Goal: Information Seeking & Learning: Check status

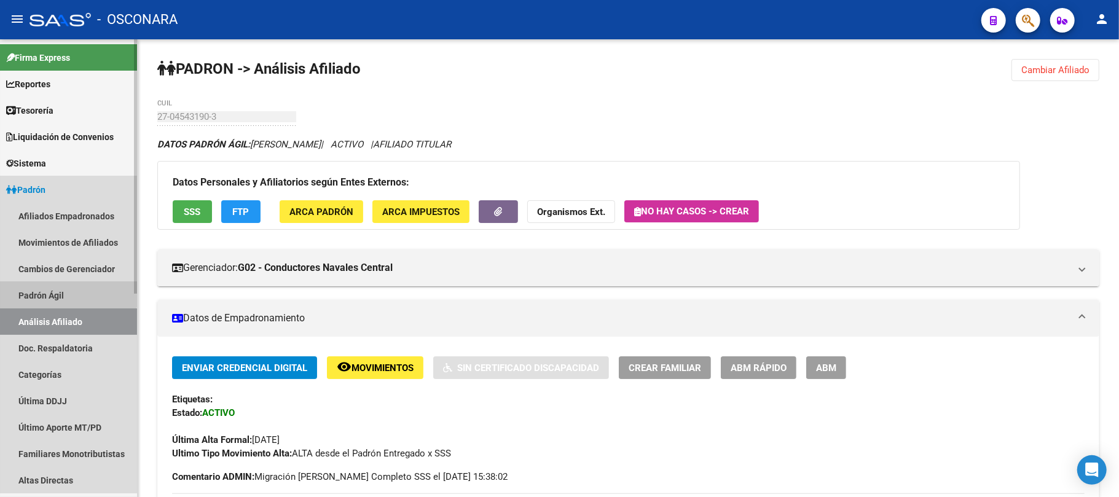
click at [64, 284] on link "Padrón Ágil" at bounding box center [68, 295] width 137 height 26
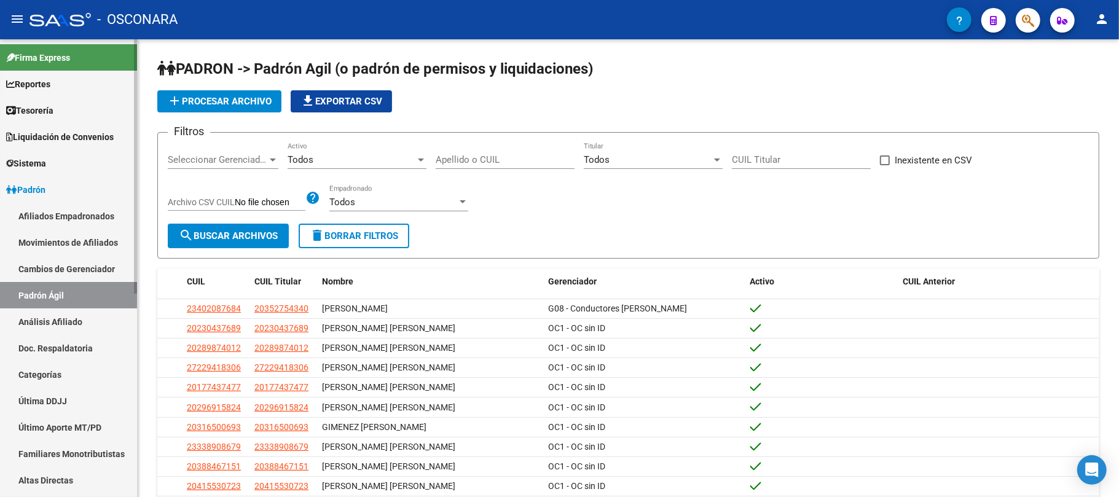
click at [89, 322] on link "Análisis Afiliado" at bounding box center [68, 321] width 137 height 26
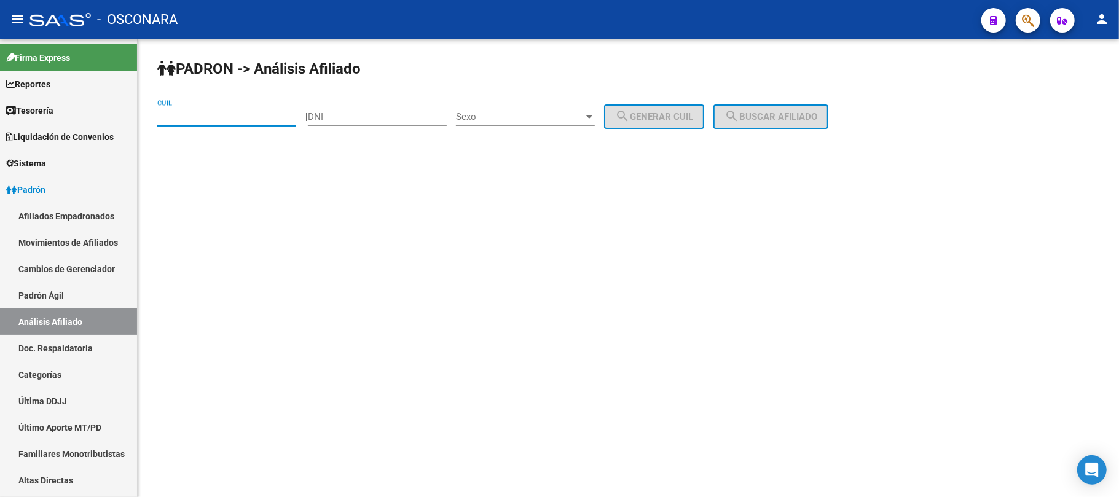
click at [210, 119] on input "CUIL" at bounding box center [226, 116] width 139 height 11
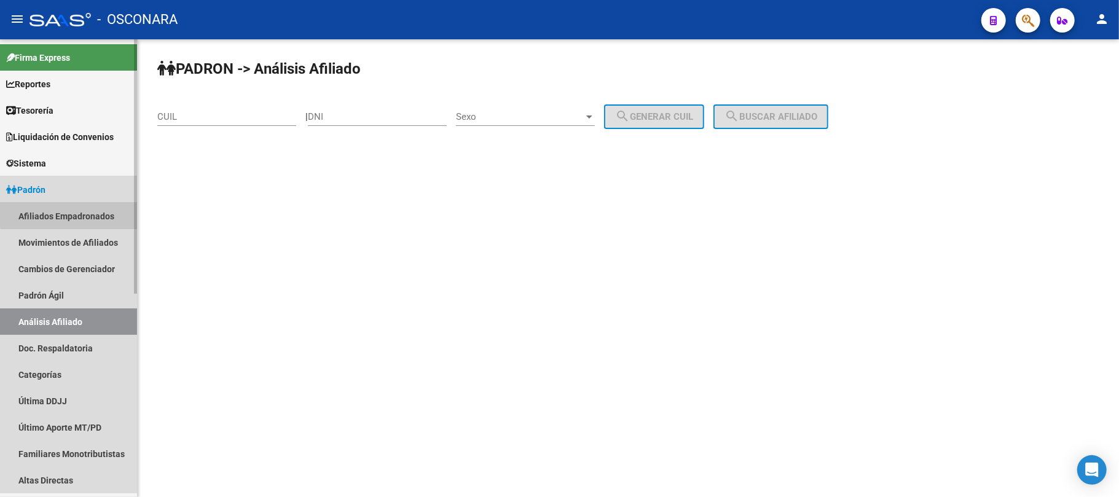
click at [100, 213] on link "Afiliados Empadronados" at bounding box center [68, 216] width 137 height 26
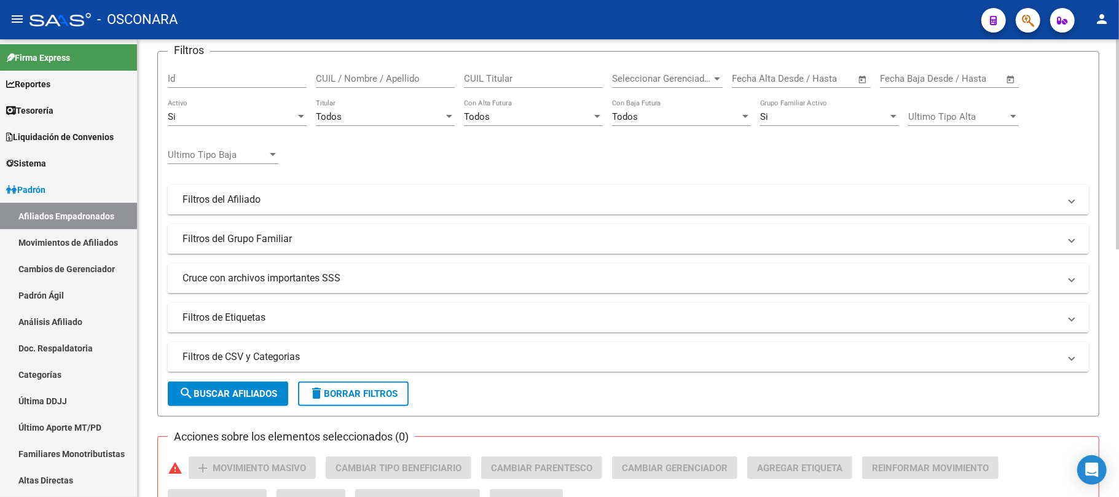
scroll to position [48, 0]
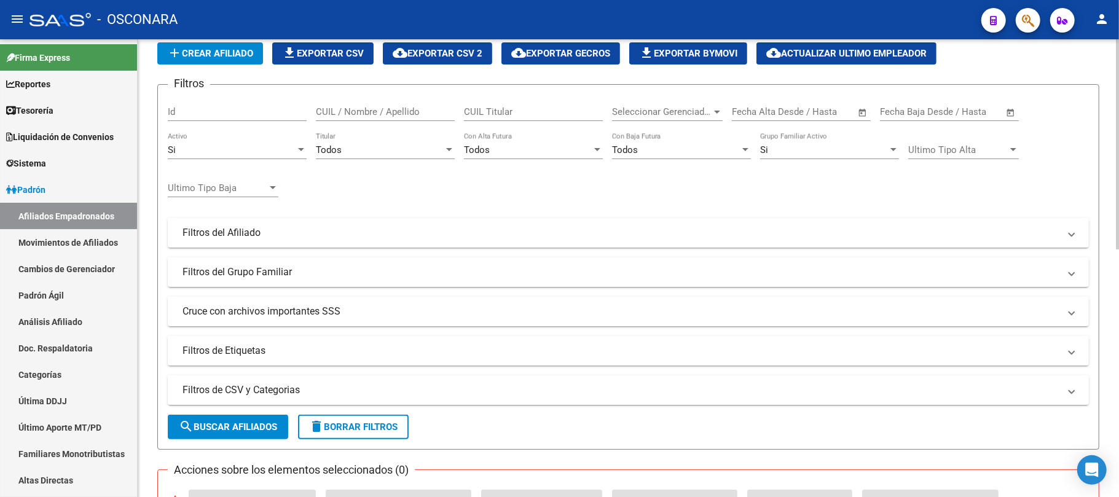
click at [276, 382] on mat-expansion-panel-header "Filtros de CSV y Categorias" at bounding box center [628, 389] width 921 height 29
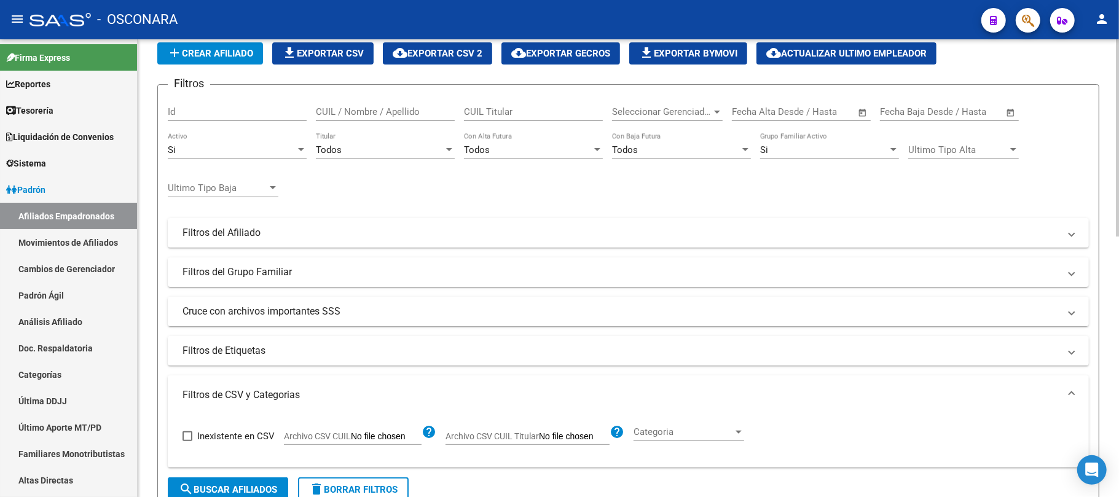
click at [313, 438] on span "Archivo CSV CUIL" at bounding box center [317, 436] width 67 height 10
click at [351, 438] on input "Archivo CSV CUIL" at bounding box center [386, 436] width 71 height 11
type input "C:\fakepath\Alta Familiares.csv"
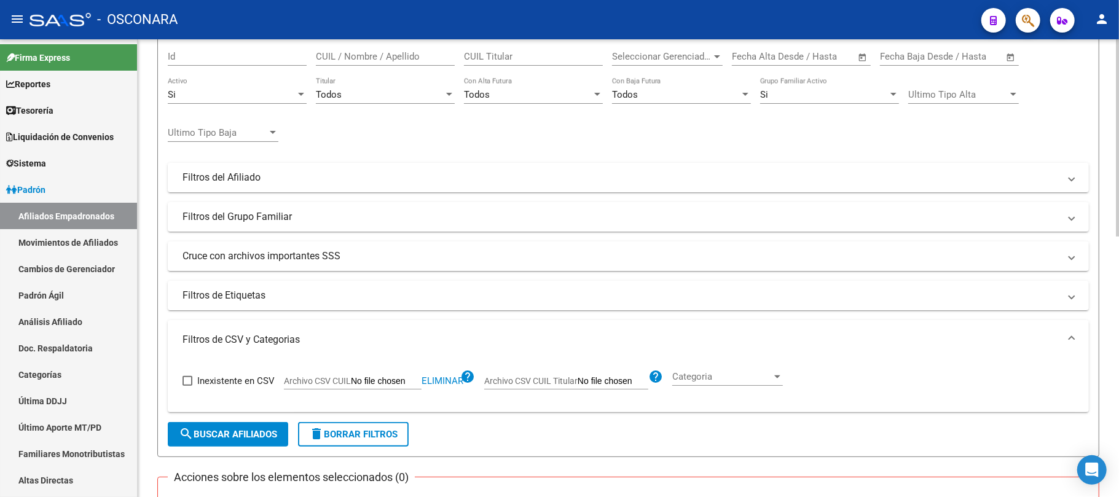
scroll to position [212, 0]
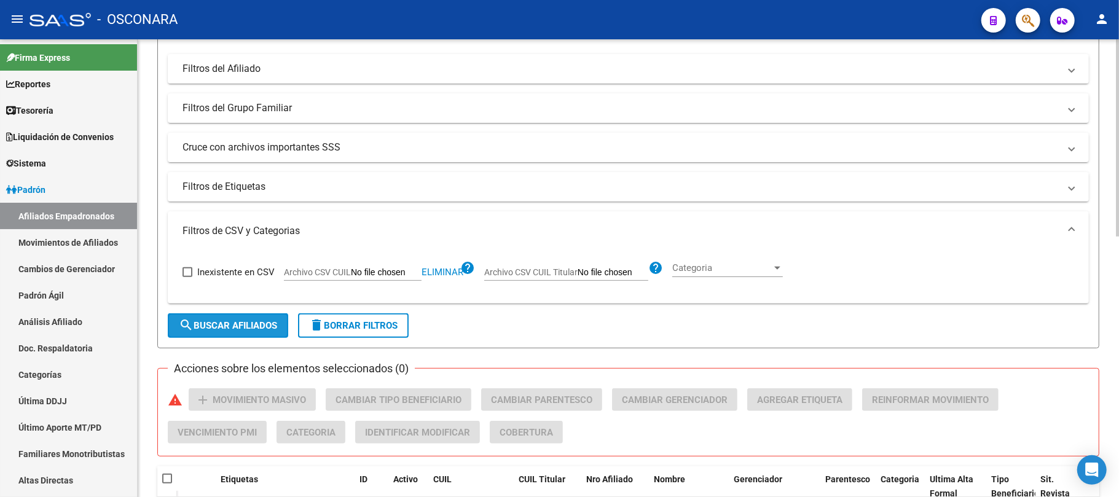
click at [263, 328] on span "search Buscar Afiliados" at bounding box center [228, 325] width 98 height 11
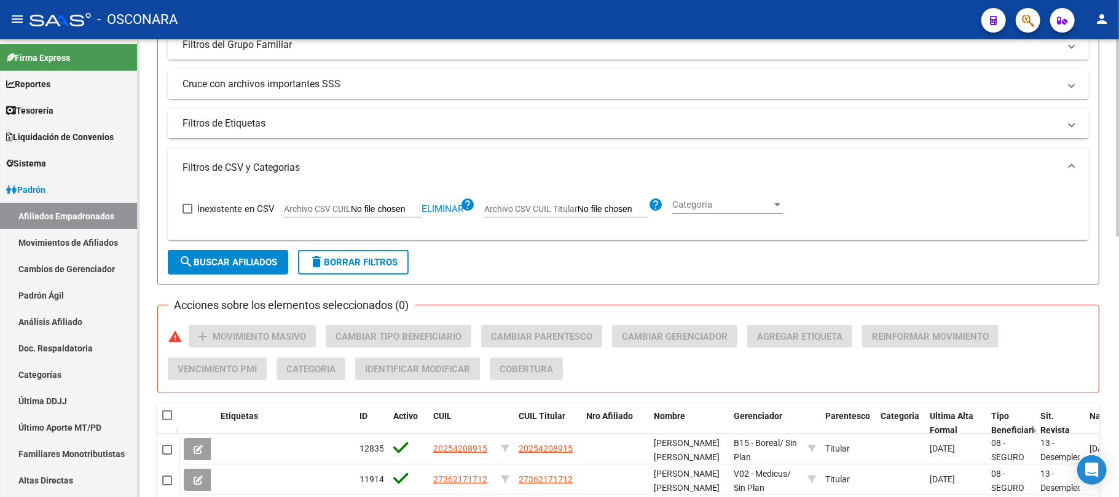
scroll to position [0, 0]
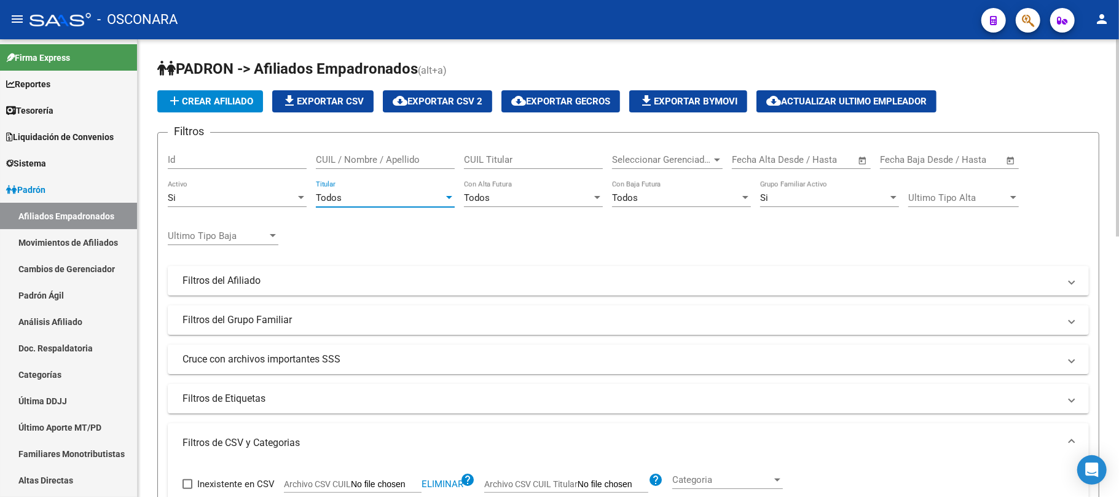
click at [431, 194] on div "Todos" at bounding box center [380, 197] width 128 height 11
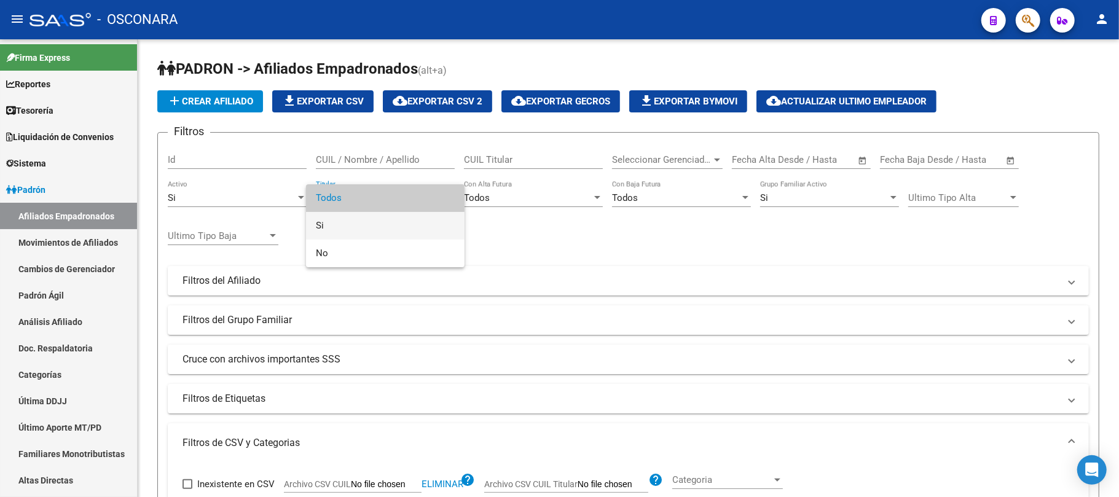
click at [337, 222] on span "Si" at bounding box center [385, 226] width 139 height 28
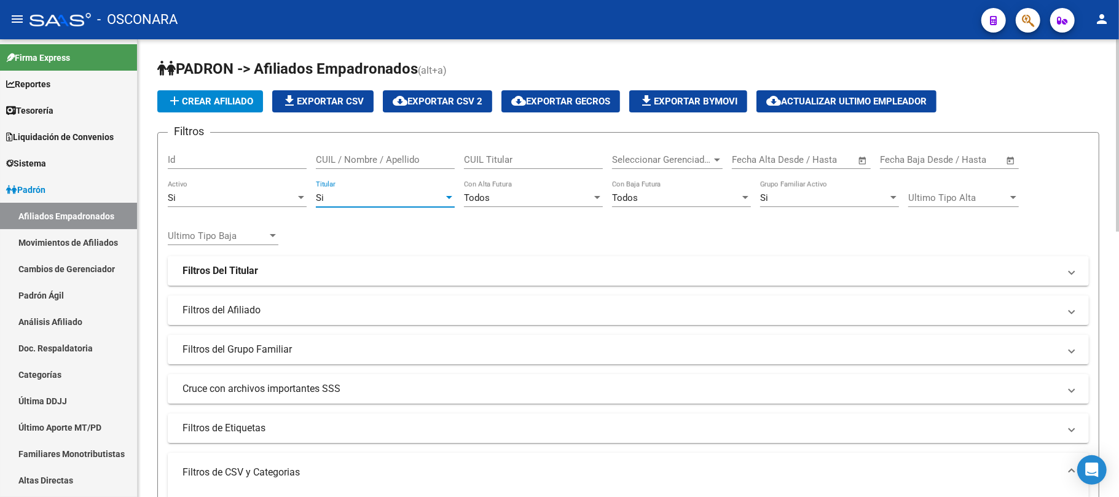
click at [303, 199] on div at bounding box center [301, 197] width 6 height 3
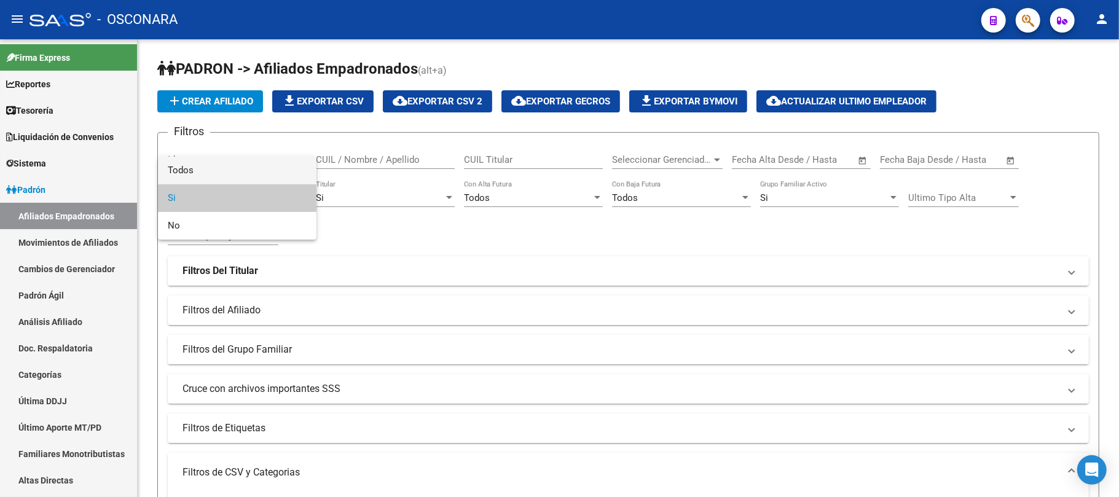
click at [182, 165] on span "Todos" at bounding box center [237, 171] width 139 height 28
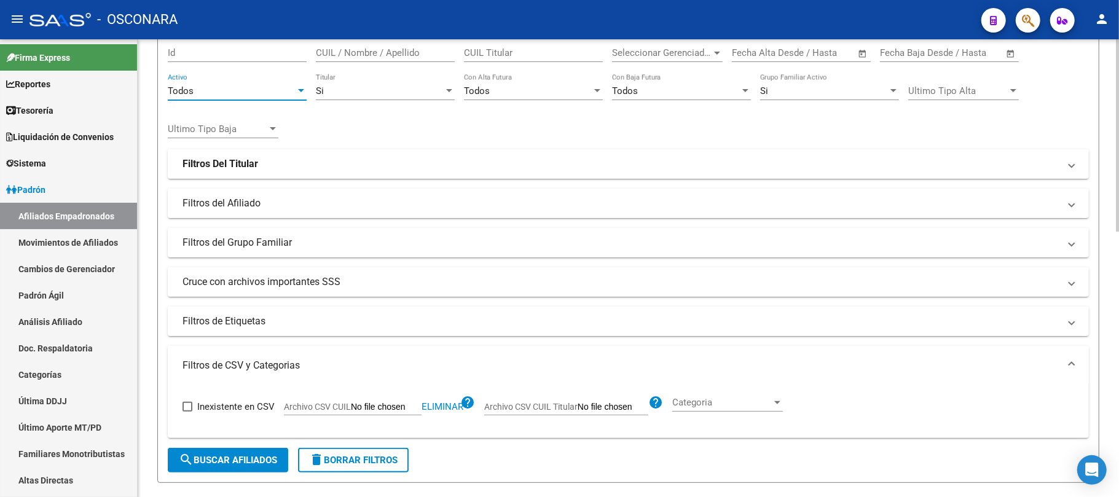
scroll to position [246, 0]
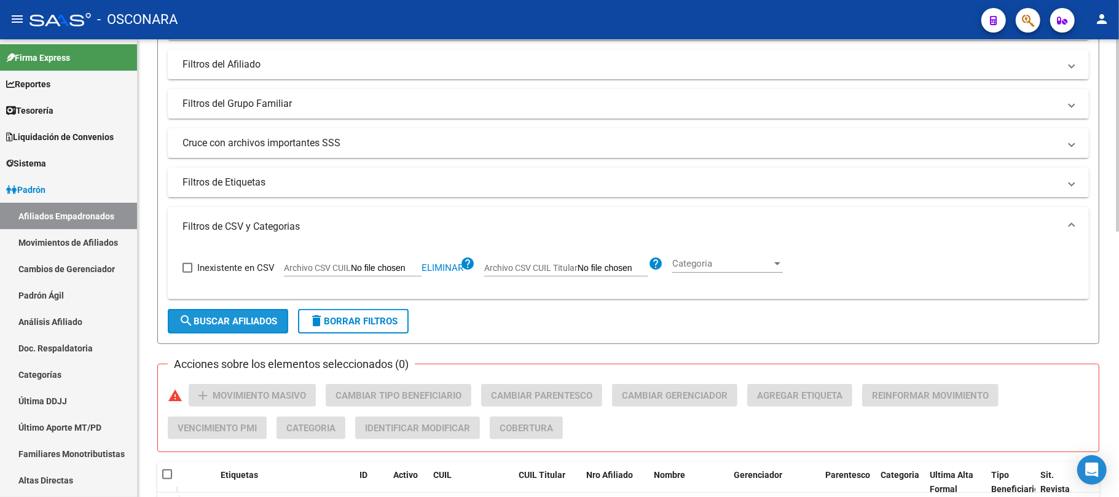
click at [221, 315] on button "search Buscar Afiliados" at bounding box center [228, 321] width 120 height 25
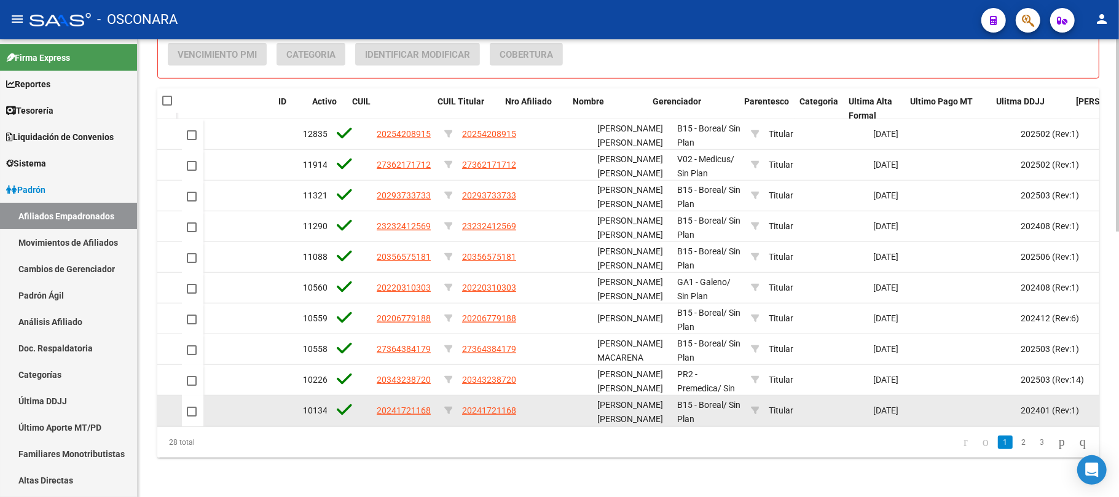
scroll to position [0, 81]
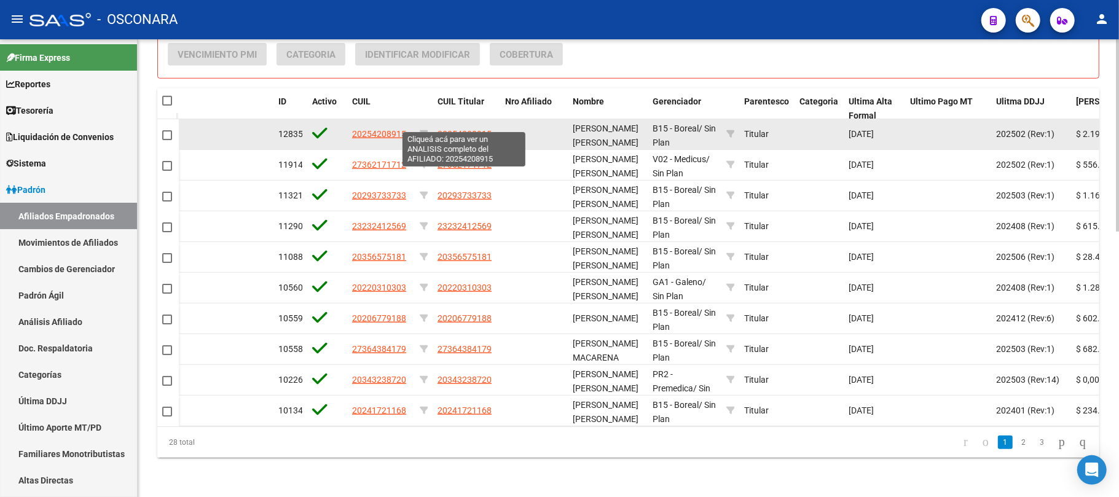
click at [470, 129] on span "20254208915" at bounding box center [464, 134] width 54 height 10
type textarea "20254208915"
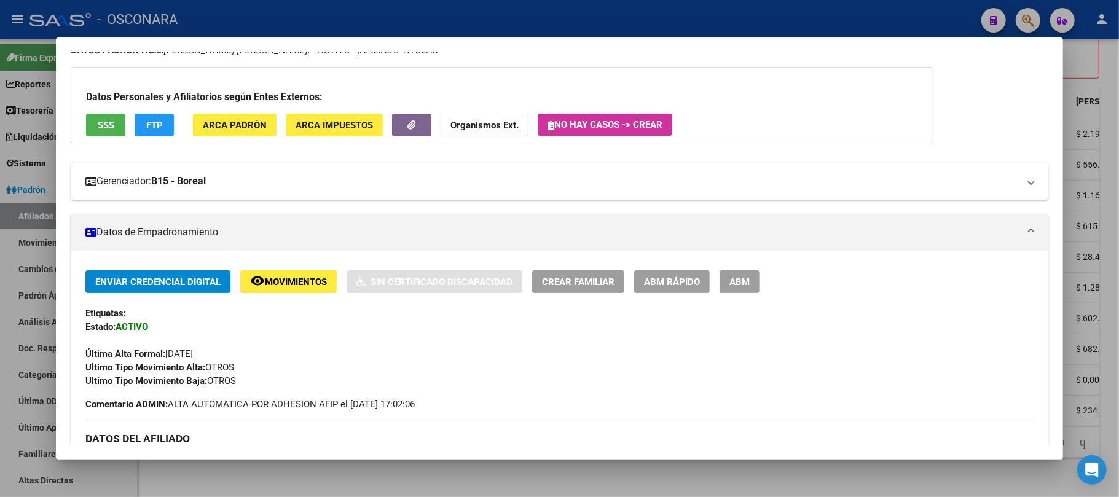
scroll to position [0, 0]
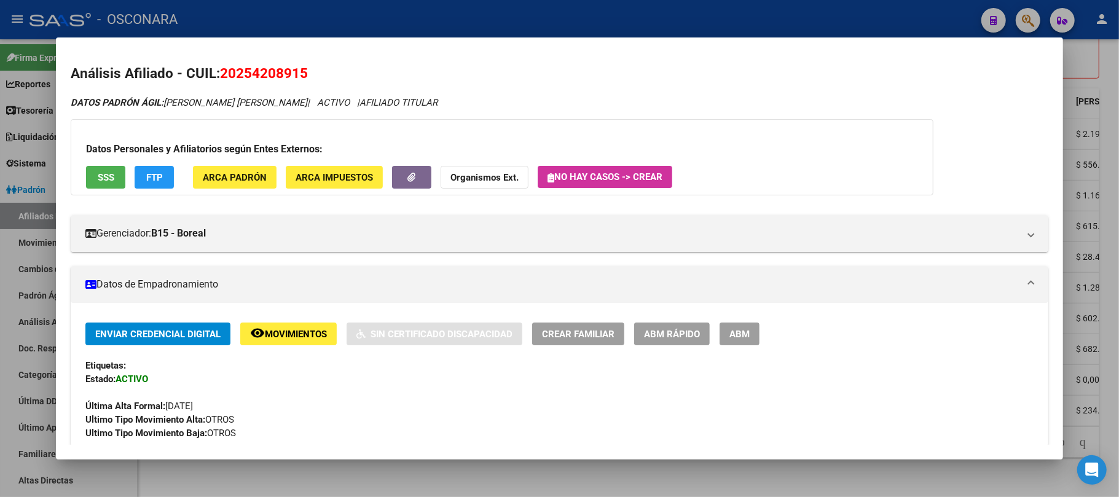
drag, startPoint x: 310, startPoint y: 79, endPoint x: 219, endPoint y: 74, distance: 91.0
click at [219, 74] on h2 "Análisis Afiliado - CUIL: 20254208915" at bounding box center [559, 73] width 977 height 21
copy span "20254208915"
click at [624, 462] on div at bounding box center [559, 248] width 1119 height 497
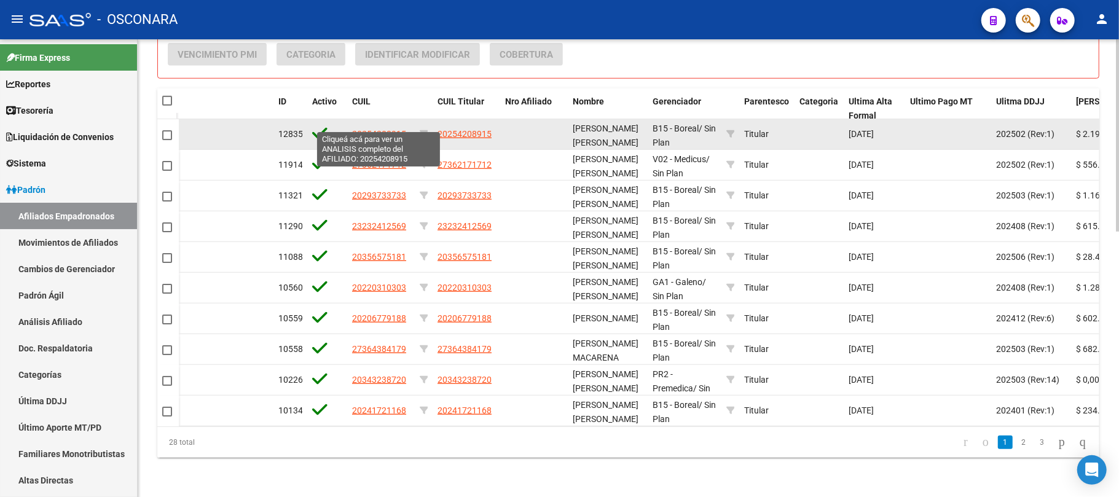
click at [386, 129] on span "20254208915" at bounding box center [379, 134] width 54 height 10
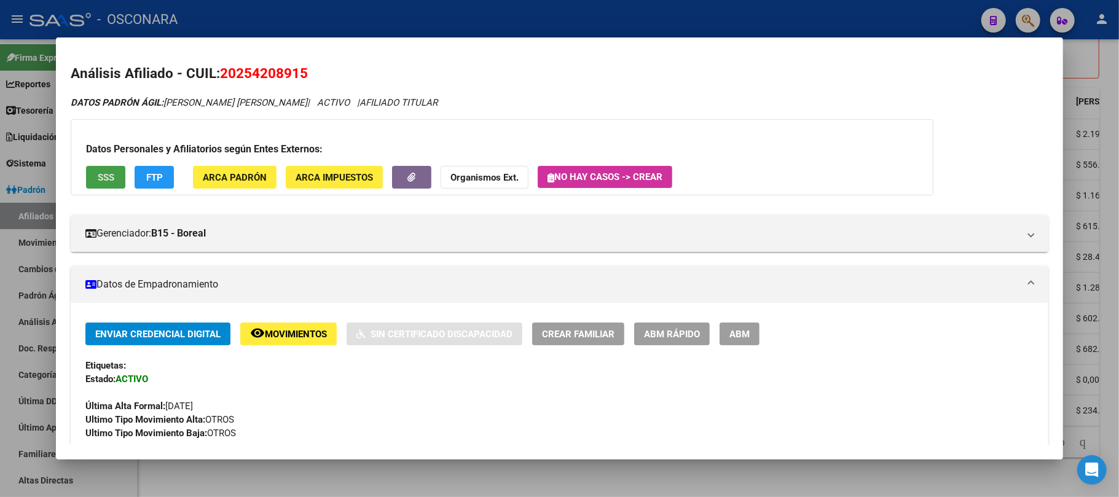
click at [116, 168] on button "SSS" at bounding box center [105, 177] width 39 height 23
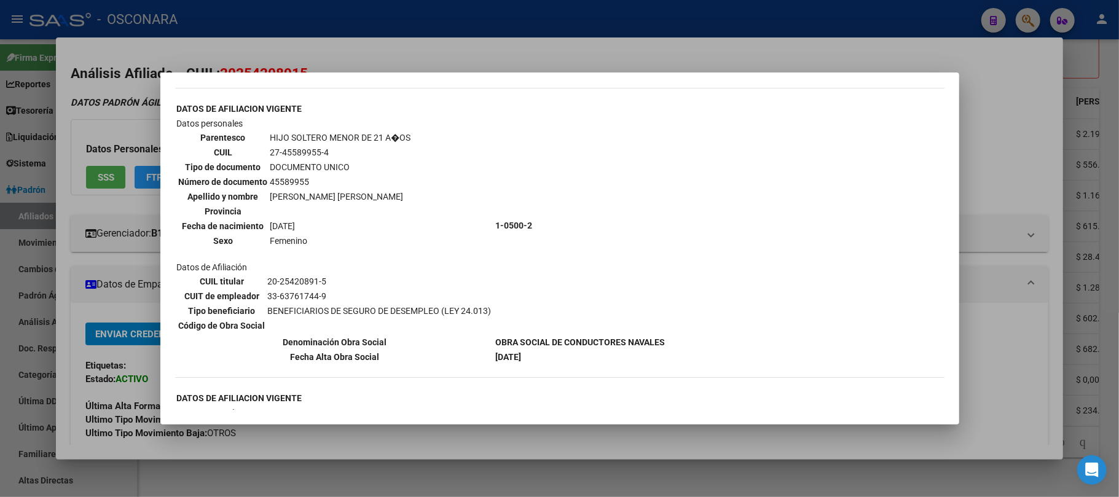
scroll to position [819, 0]
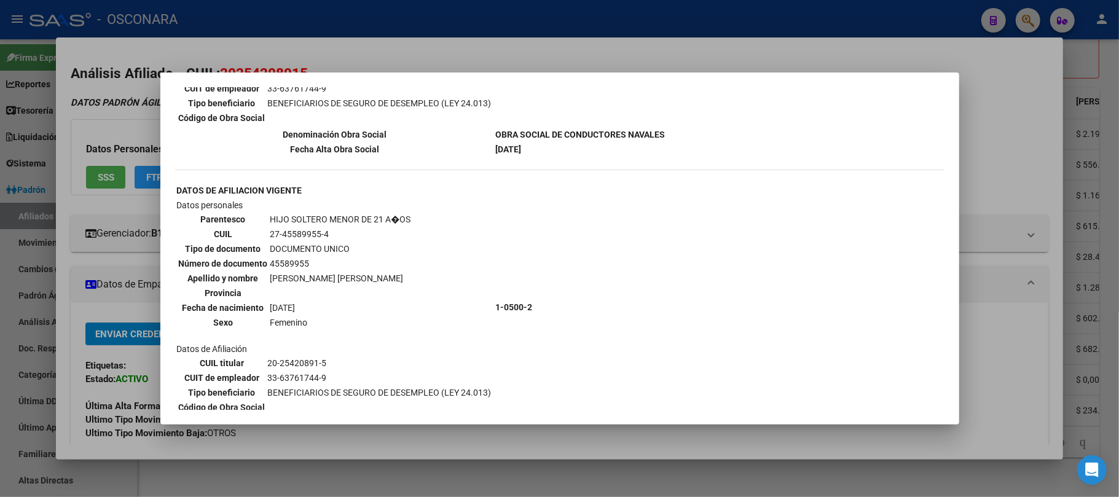
drag, startPoint x: 332, startPoint y: 205, endPoint x: 268, endPoint y: 210, distance: 63.5
click at [270, 227] on td "27-45589955-4" at bounding box center [341, 234] width 142 height 14
copy td "27-45589955-4"
click at [636, 432] on div at bounding box center [559, 248] width 1119 height 497
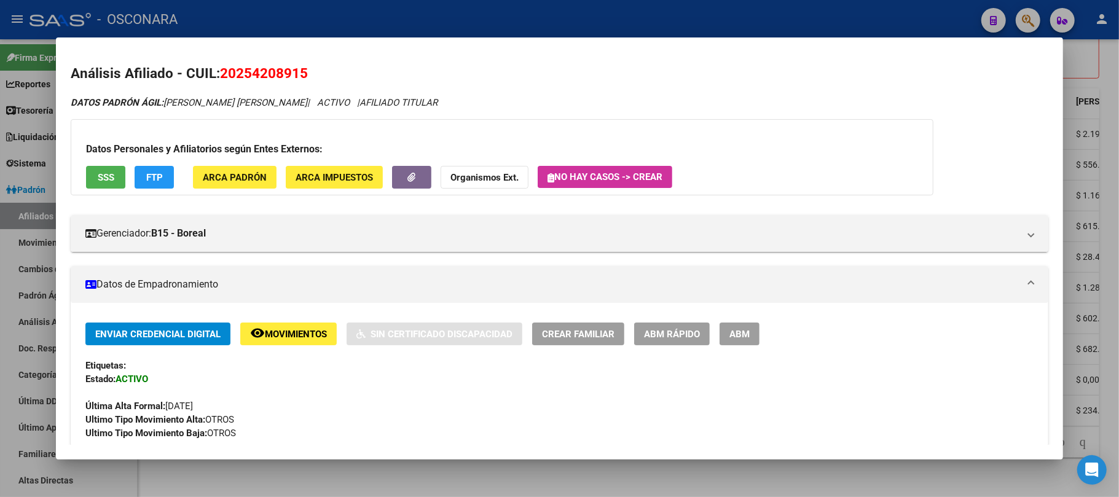
scroll to position [163, 0]
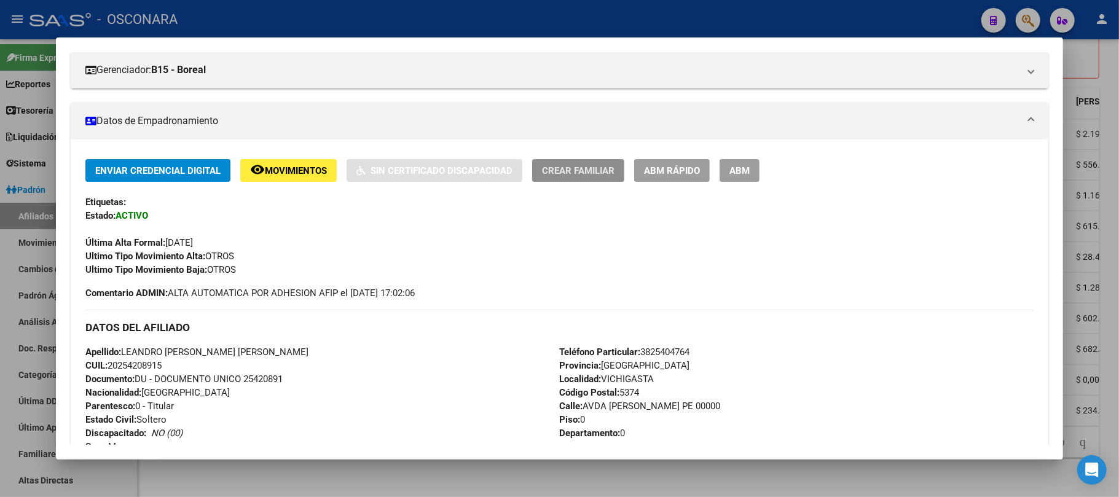
click at [597, 172] on span "Crear Familiar" at bounding box center [578, 170] width 72 height 11
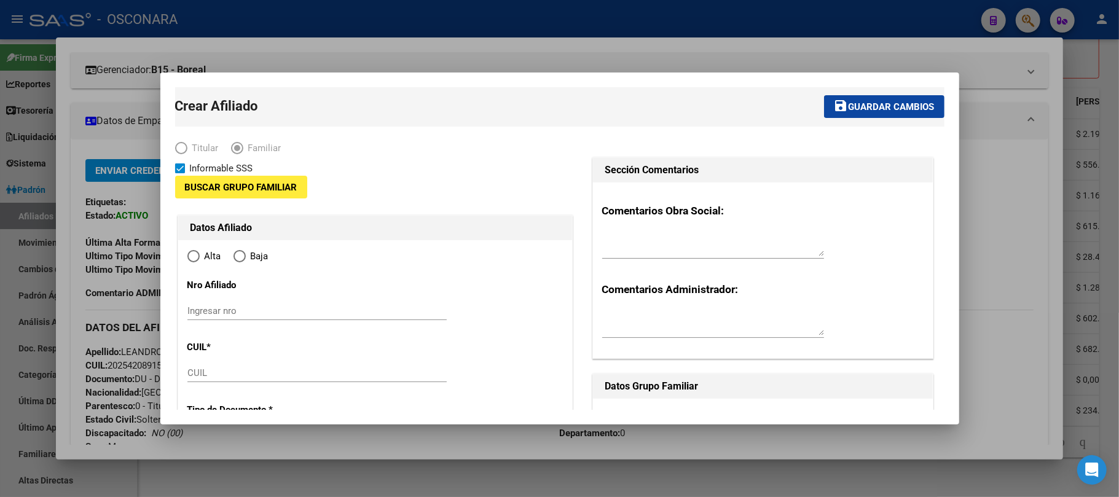
type input "33-63761744-9"
type input "VICHIGASTA"
type input "5374"
type input "AVDA JUAN DOMINGO PE"
type input "00000"
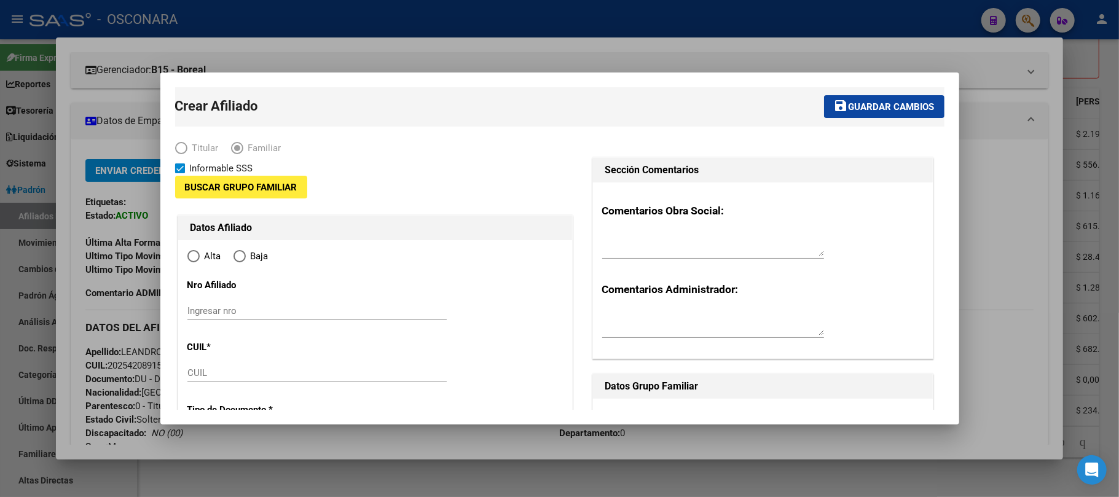
type input "0"
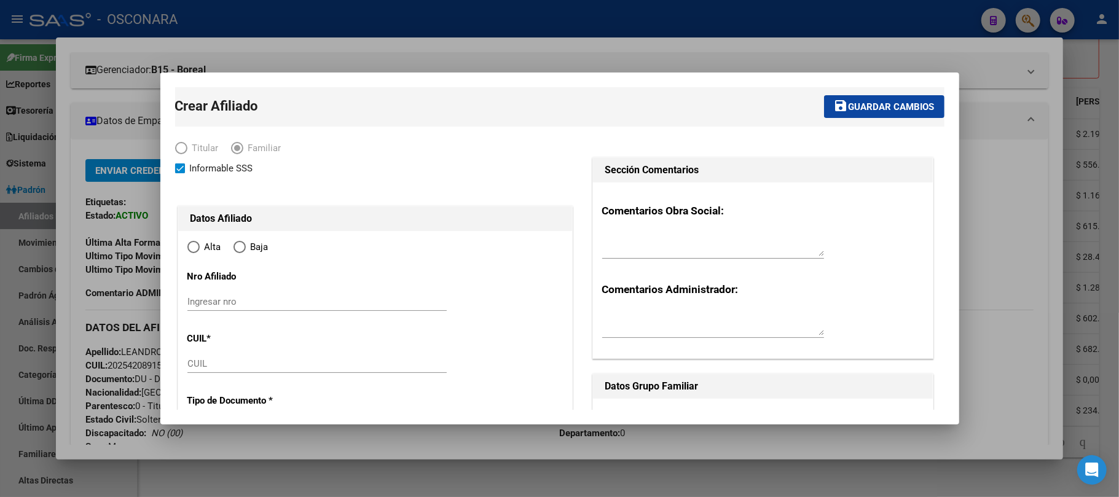
radio input "true"
type input "33-63761744-9"
click at [203, 361] on input "CUIL" at bounding box center [316, 363] width 259 height 11
paste input "27-45589955-4"
type input "27-45589955-4"
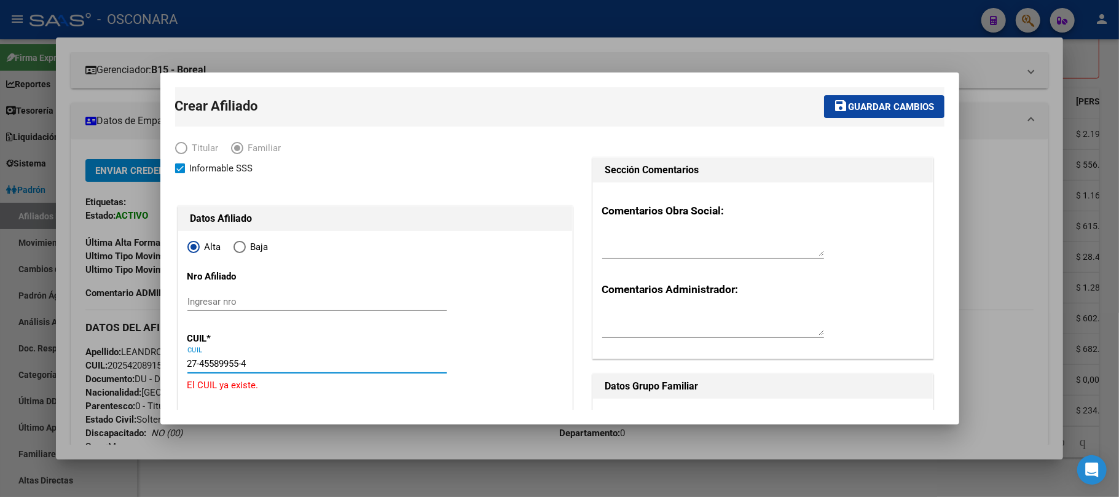
type input "45589955"
type input "VALDEZ ANDRADA"
type input "SOFIA LARA"
type input "2004-05-18"
type input "VICHIGASTA"
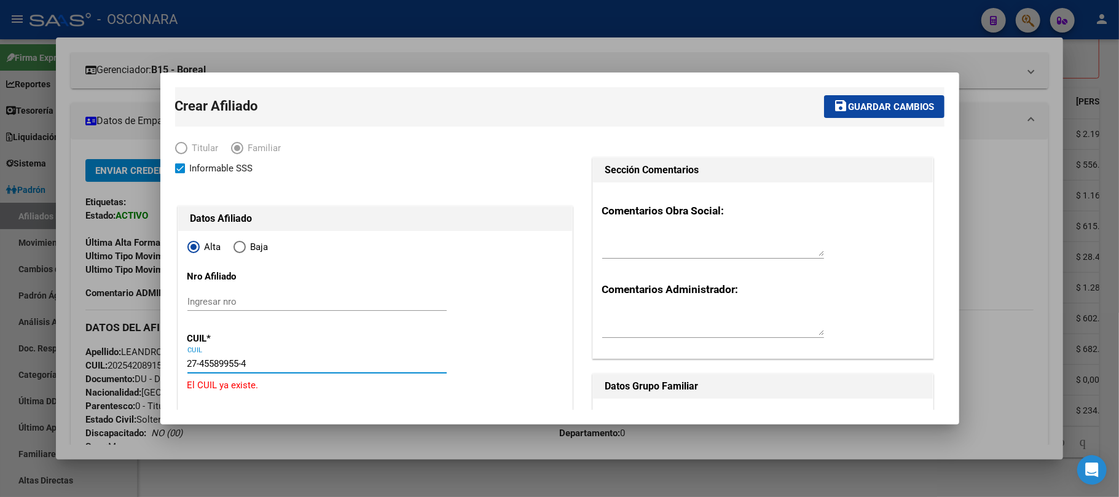
type input "JUAN DOMINGO PERON"
type input "1"
type input "27-45589955-4"
click at [460, 431] on div at bounding box center [559, 248] width 1119 height 497
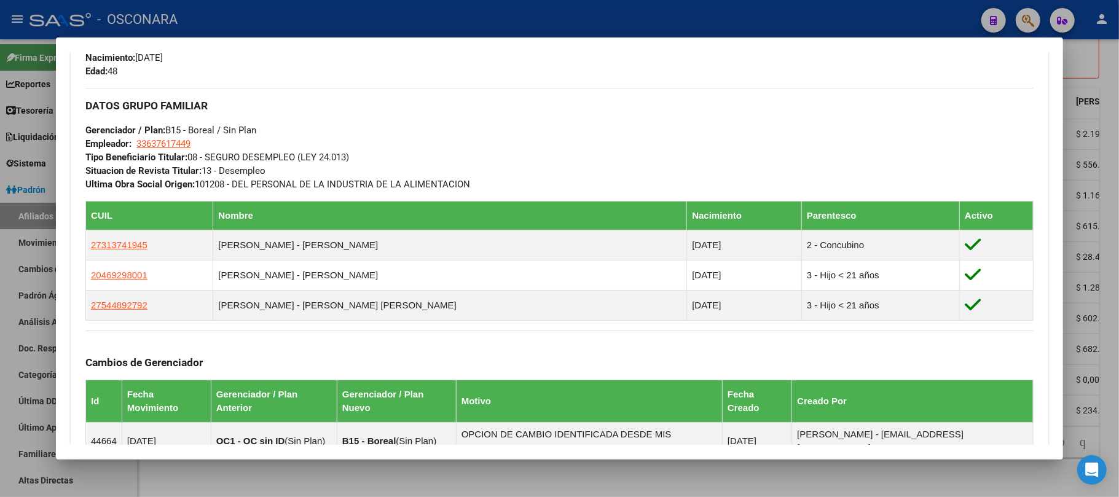
scroll to position [573, 0]
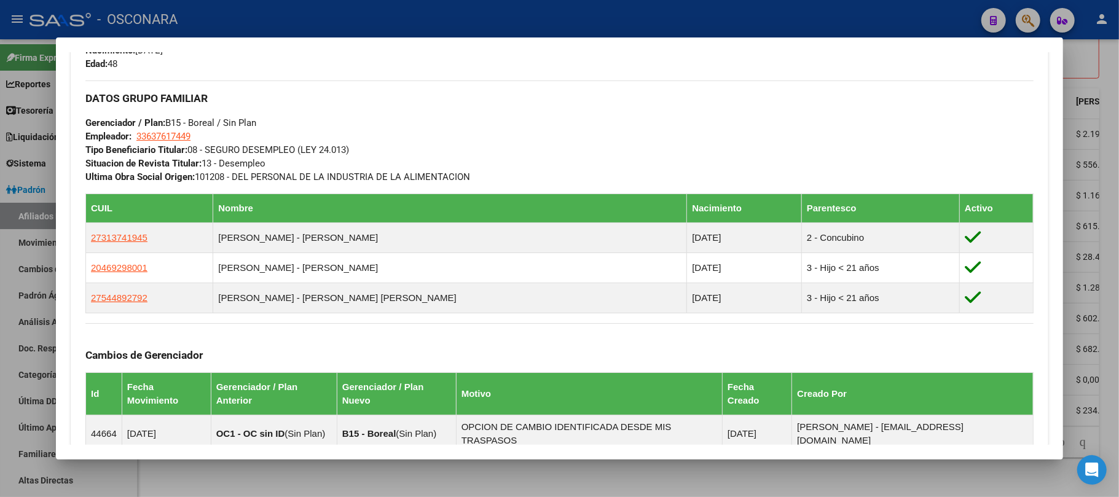
click at [517, 477] on div at bounding box center [559, 248] width 1119 height 497
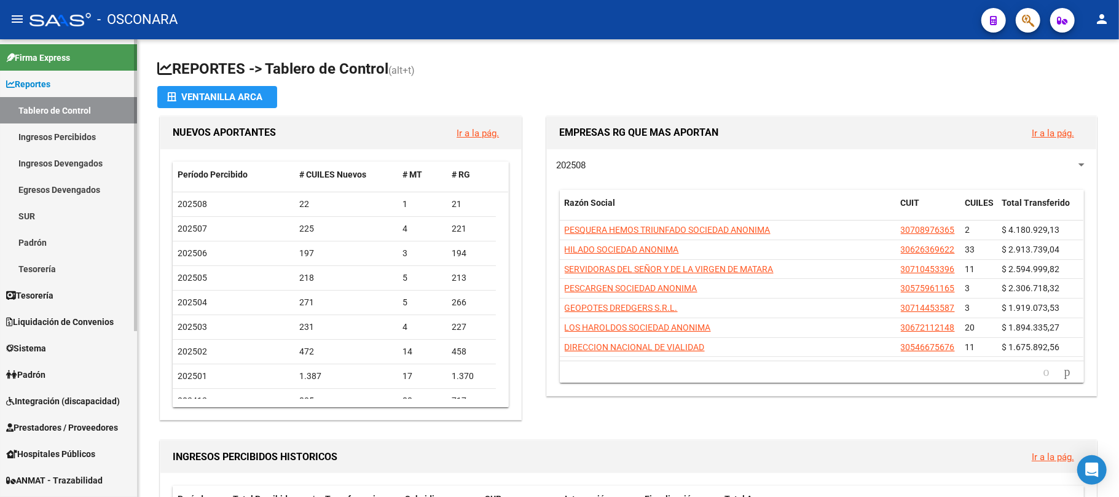
click at [45, 369] on span "Padrón" at bounding box center [25, 375] width 39 height 14
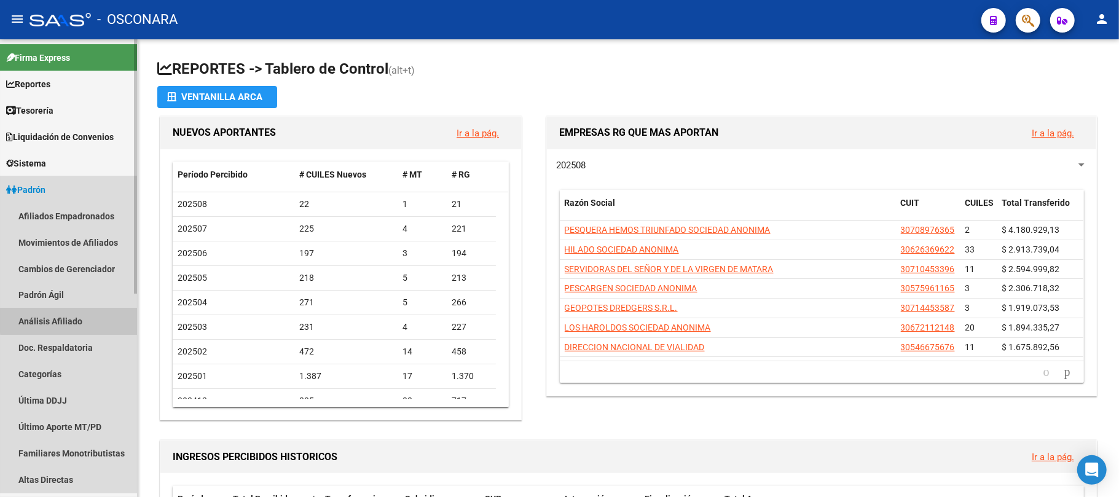
drag, startPoint x: 77, startPoint y: 320, endPoint x: 119, endPoint y: 256, distance: 76.0
click at [79, 320] on link "Análisis Afiliado" at bounding box center [68, 321] width 137 height 26
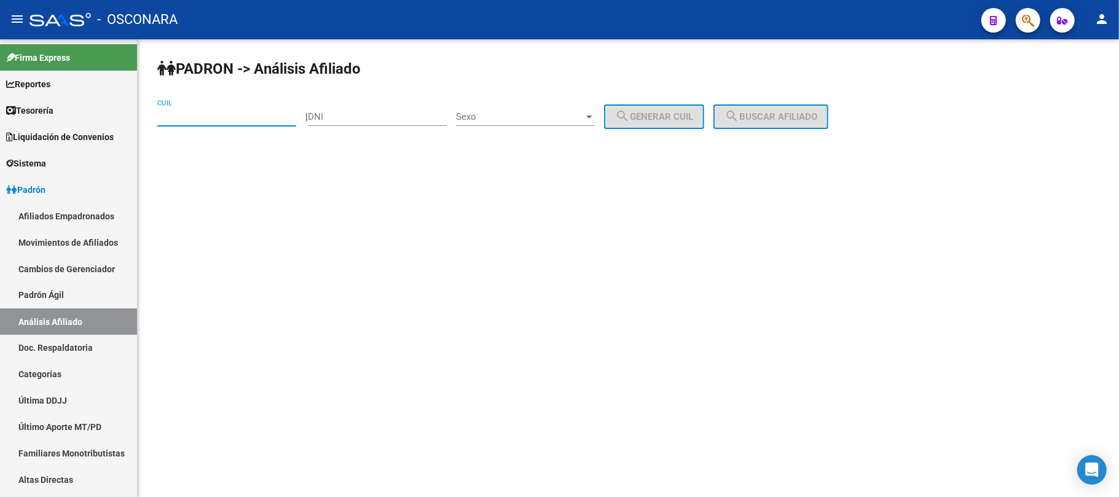
click at [192, 115] on input "CUIL" at bounding box center [226, 116] width 139 height 11
paste input "27-45589955-4"
type input "27-45589955-4"
click at [816, 128] on div "PADRON -> Análisis Afiliado 27-45589955-4 CUIL | DNI Sexo Sexo search Generar C…" at bounding box center [628, 103] width 981 height 129
click at [784, 121] on span "search Buscar afiliado" at bounding box center [770, 116] width 93 height 11
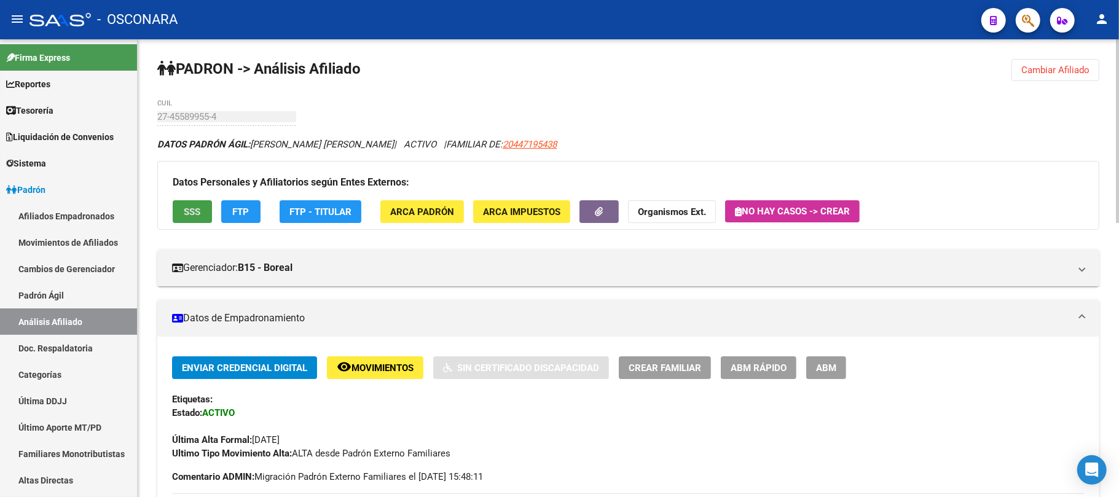
click at [192, 220] on button "SSS" at bounding box center [192, 211] width 39 height 23
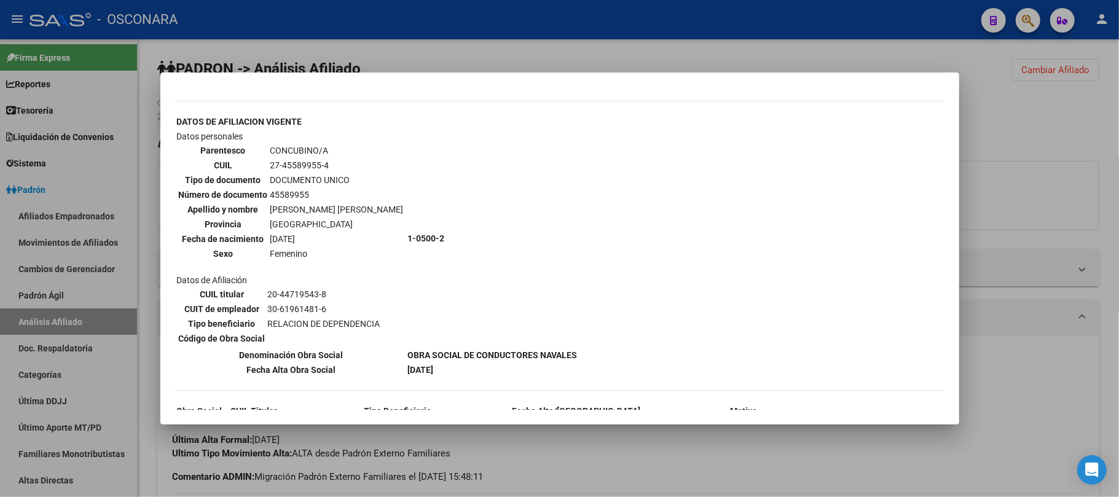
scroll to position [468, 0]
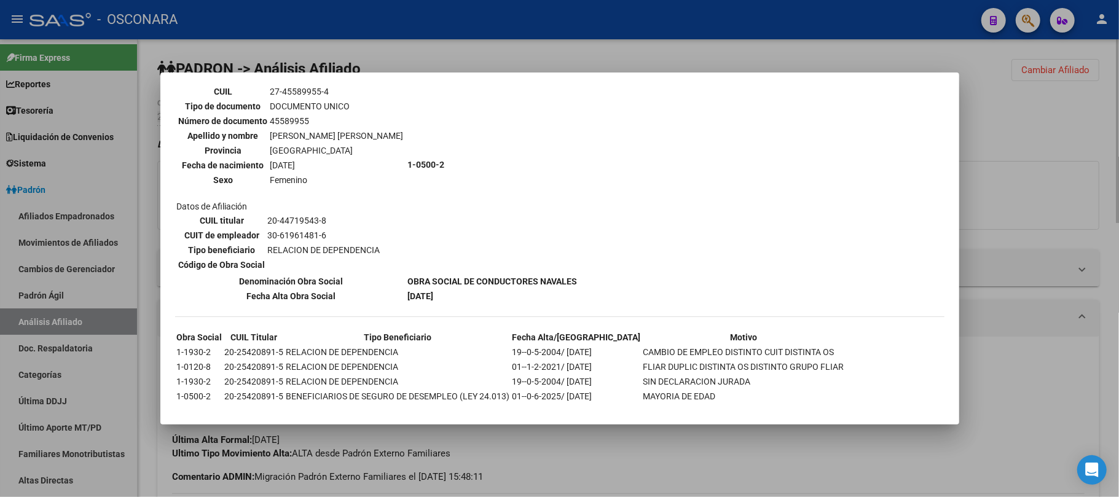
click at [674, 462] on div at bounding box center [559, 248] width 1119 height 497
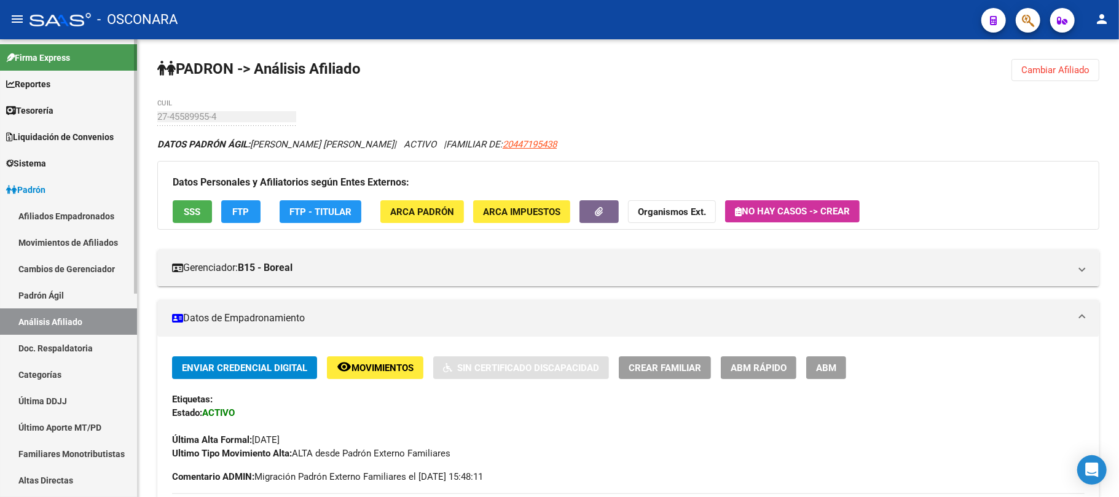
drag, startPoint x: 61, startPoint y: 292, endPoint x: 60, endPoint y: 318, distance: 25.3
click at [61, 291] on link "Padrón Ágil" at bounding box center [68, 295] width 137 height 26
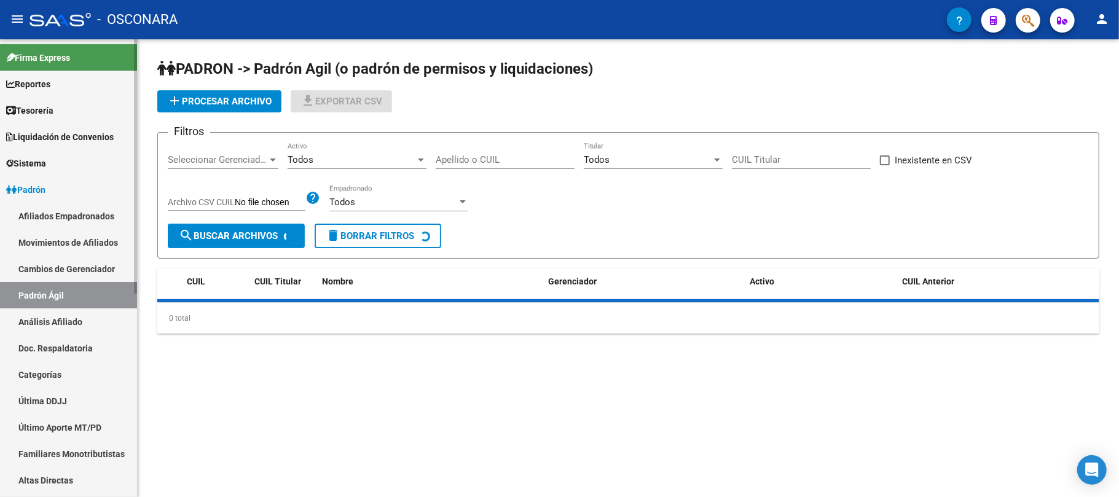
click at [61, 320] on link "Análisis Afiliado" at bounding box center [68, 321] width 137 height 26
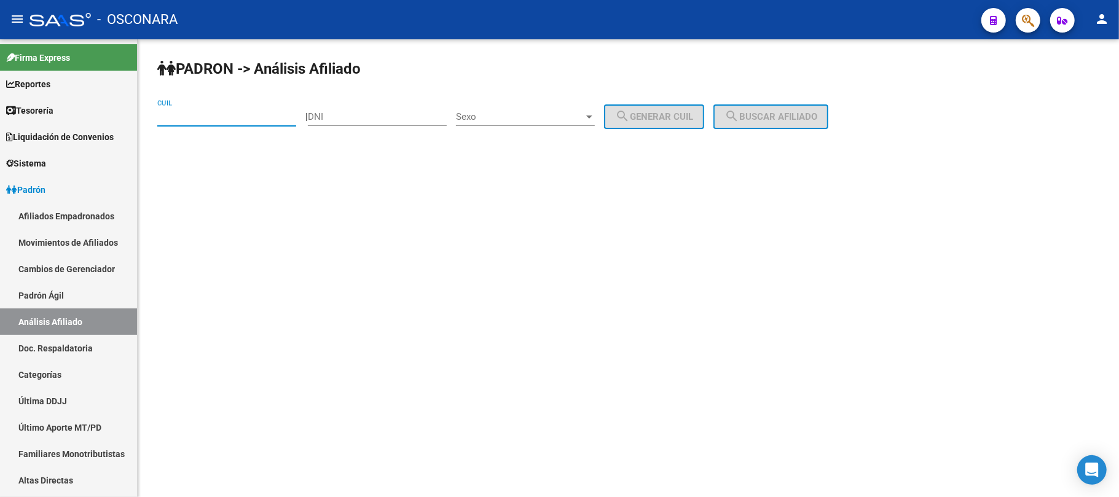
click at [181, 116] on input "CUIL" at bounding box center [226, 116] width 139 height 11
paste input "27-36524321-8"
type input "27-36524321-8"
click at [828, 108] on button "search Buscar afiliado" at bounding box center [770, 116] width 115 height 25
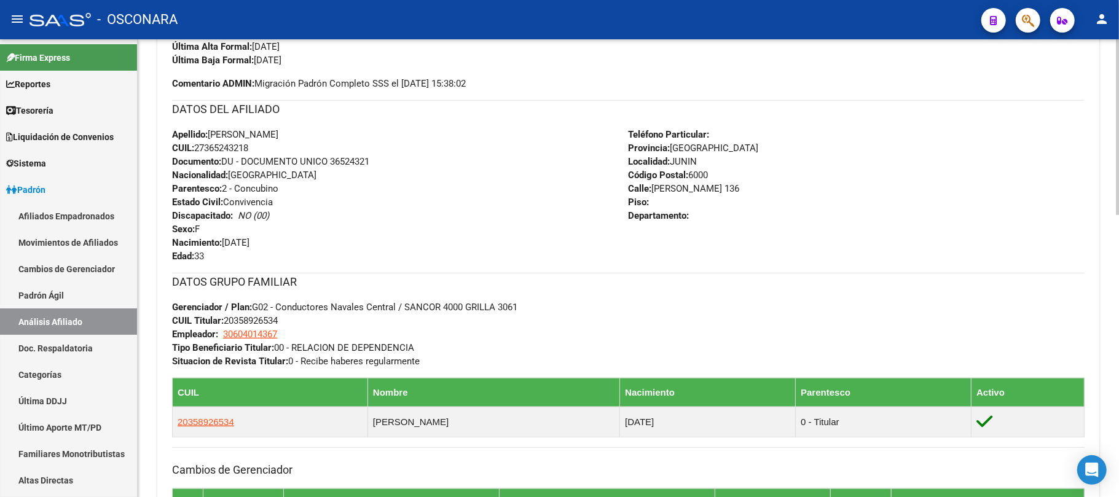
scroll to position [491, 0]
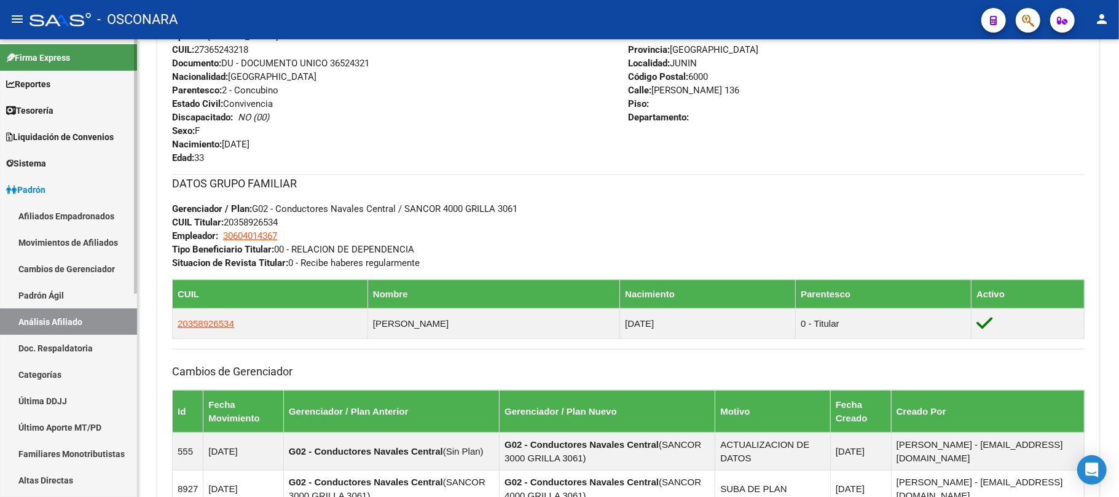
click at [69, 306] on link "Padrón Ágil" at bounding box center [68, 295] width 137 height 26
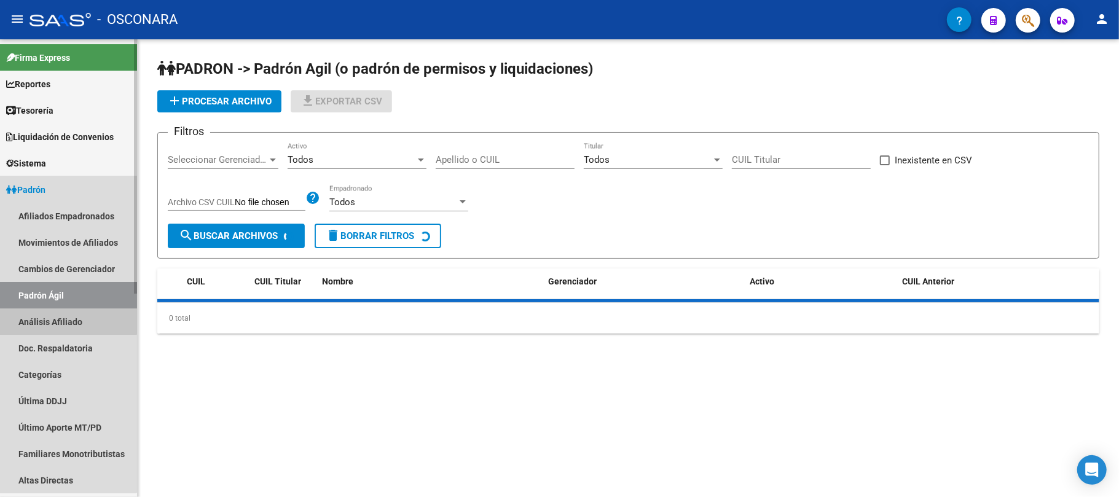
click at [68, 318] on link "Análisis Afiliado" at bounding box center [68, 321] width 137 height 26
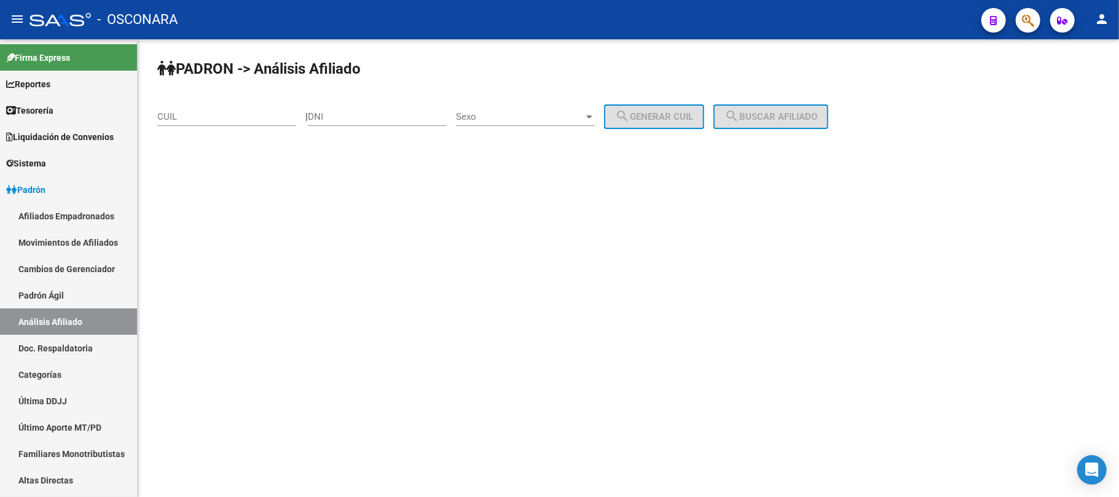
click at [222, 127] on div "CUIL" at bounding box center [226, 119] width 139 height 38
click at [230, 112] on input "CUIL" at bounding box center [226, 116] width 139 height 11
paste input "27-36524321-8"
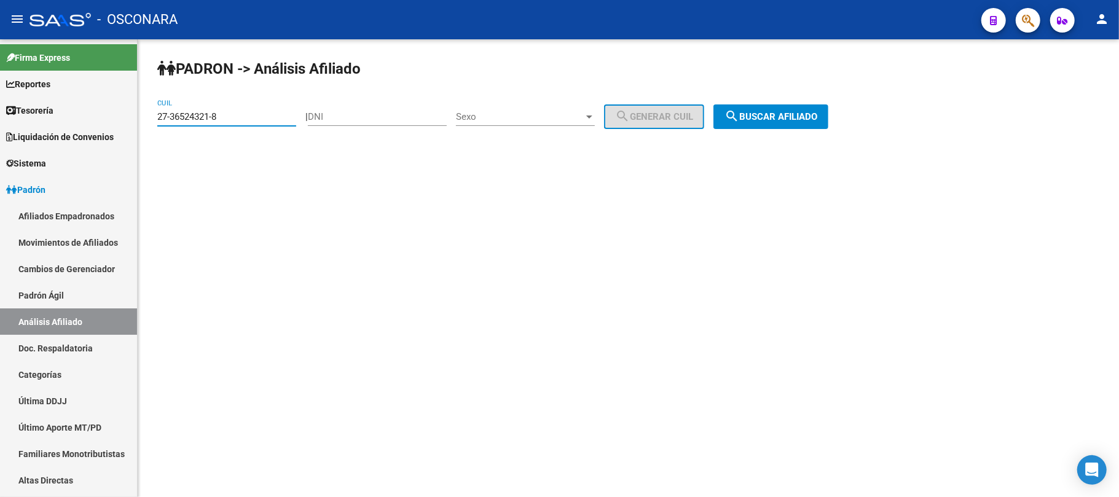
type input "27-36524321-8"
click at [817, 113] on span "search Buscar afiliado" at bounding box center [770, 116] width 93 height 11
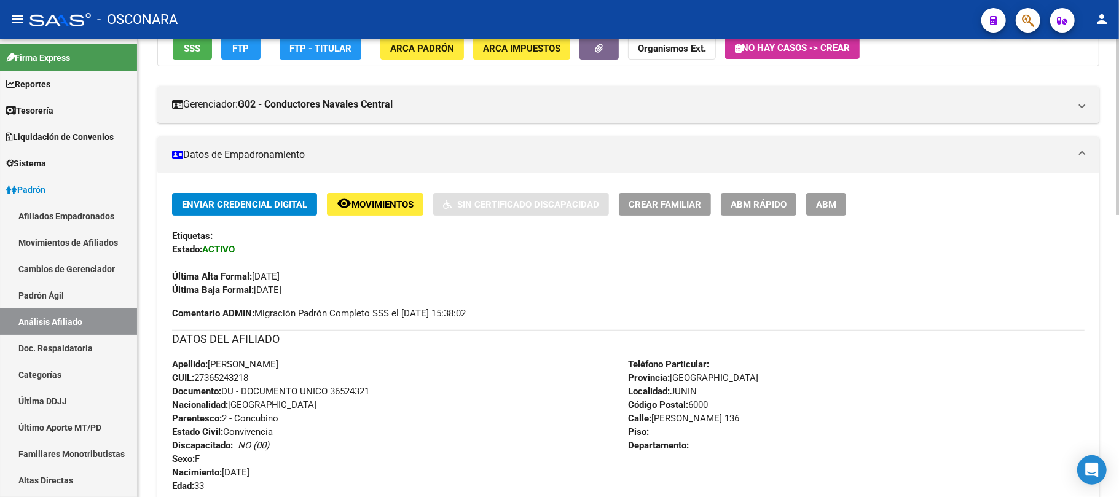
scroll to position [491, 0]
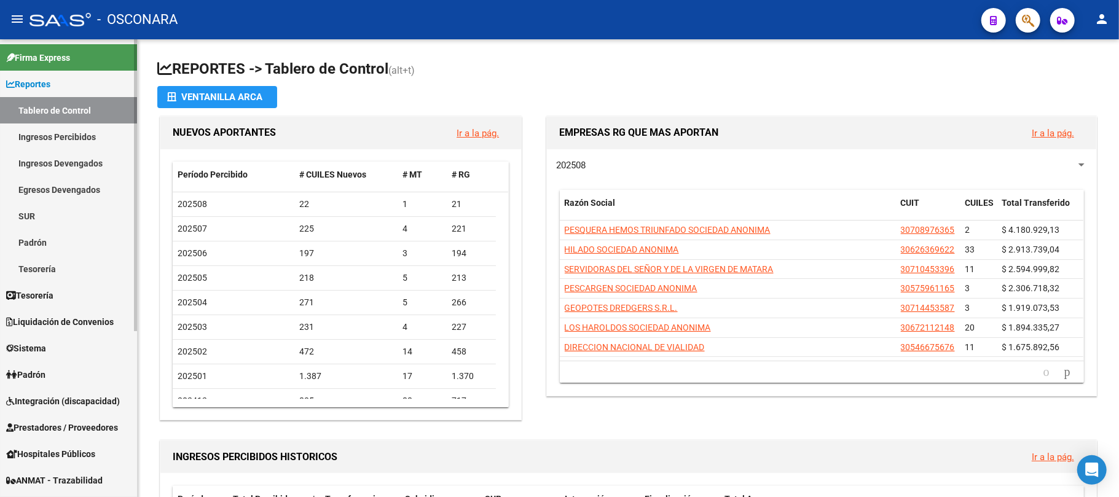
click at [18, 359] on link "Sistema" at bounding box center [68, 348] width 137 height 26
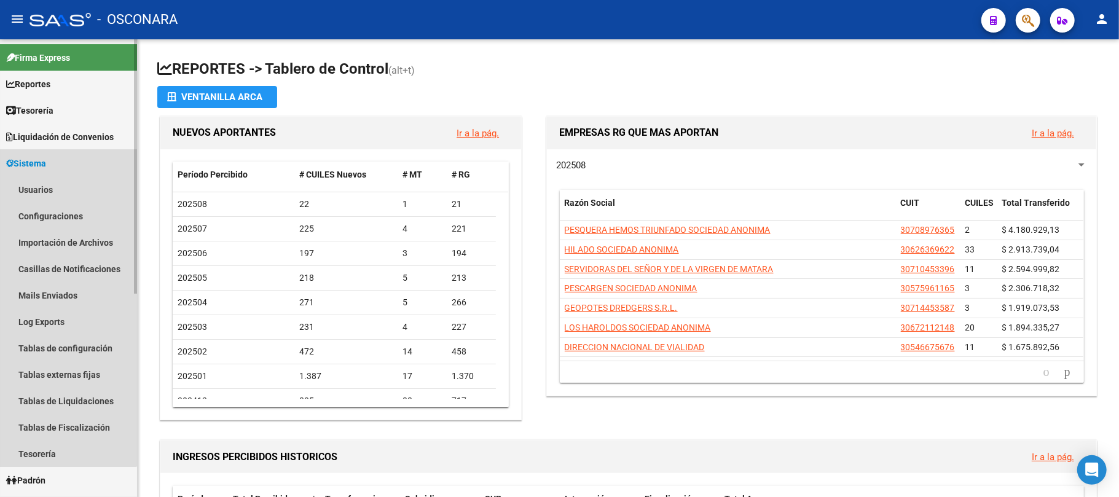
click at [45, 167] on span "Sistema" at bounding box center [26, 164] width 40 height 14
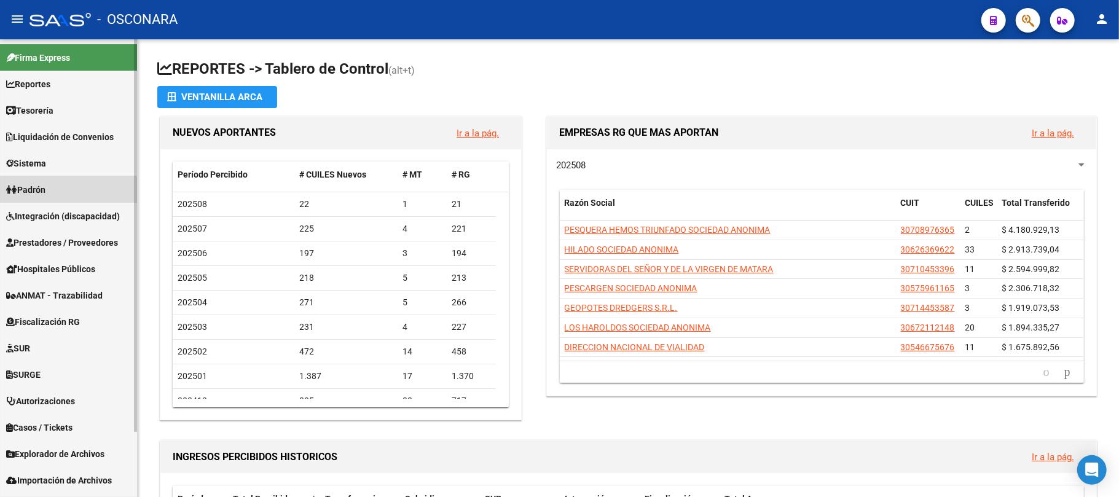
click at [52, 192] on link "Padrón" at bounding box center [68, 189] width 137 height 26
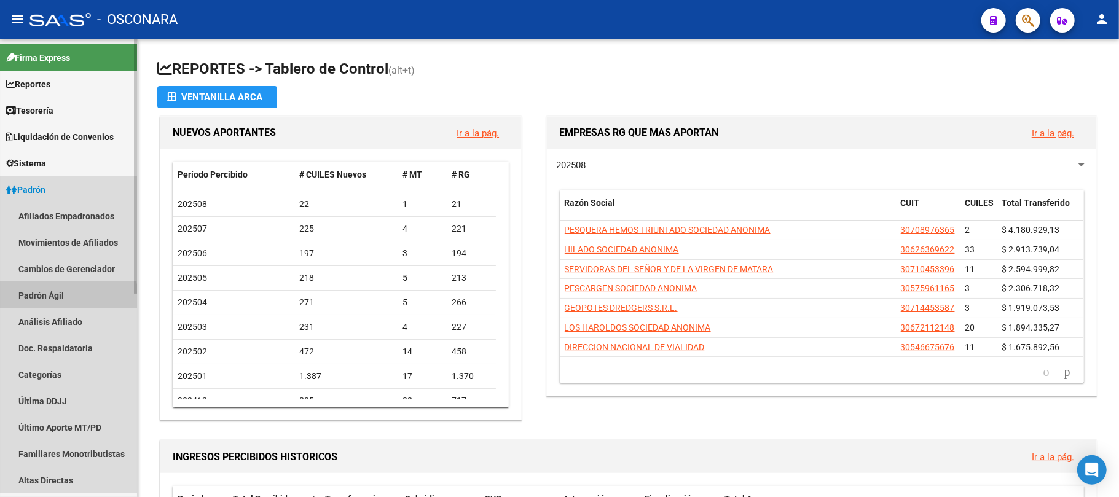
click at [47, 299] on link "Padrón Ágil" at bounding box center [68, 295] width 137 height 26
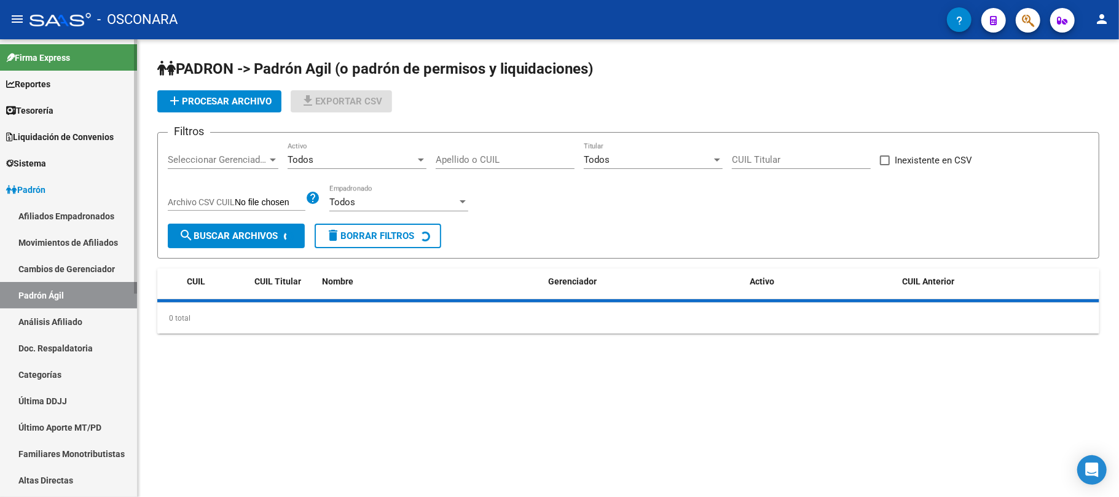
click at [60, 316] on link "Análisis Afiliado" at bounding box center [68, 321] width 137 height 26
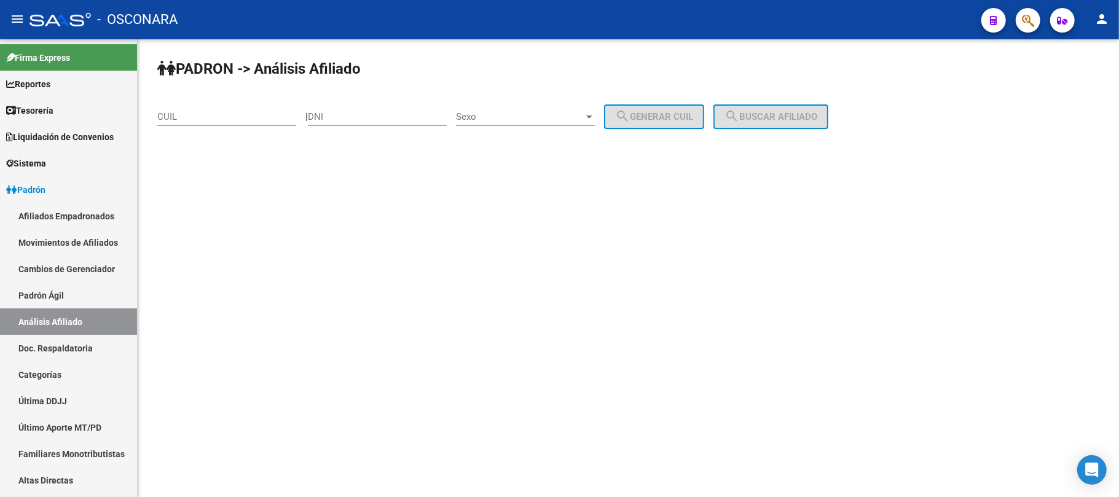
click at [273, 109] on div "CUIL" at bounding box center [226, 113] width 139 height 26
paste input "27-32779206-2"
type input "27-32779206-2"
click at [762, 104] on div "PADRON -> Análisis Afiliado 27-32779206-2 CUIL | DNI Sexo Sexo search Generar C…" at bounding box center [628, 103] width 981 height 129
click at [762, 120] on span "search Buscar afiliado" at bounding box center [770, 116] width 93 height 11
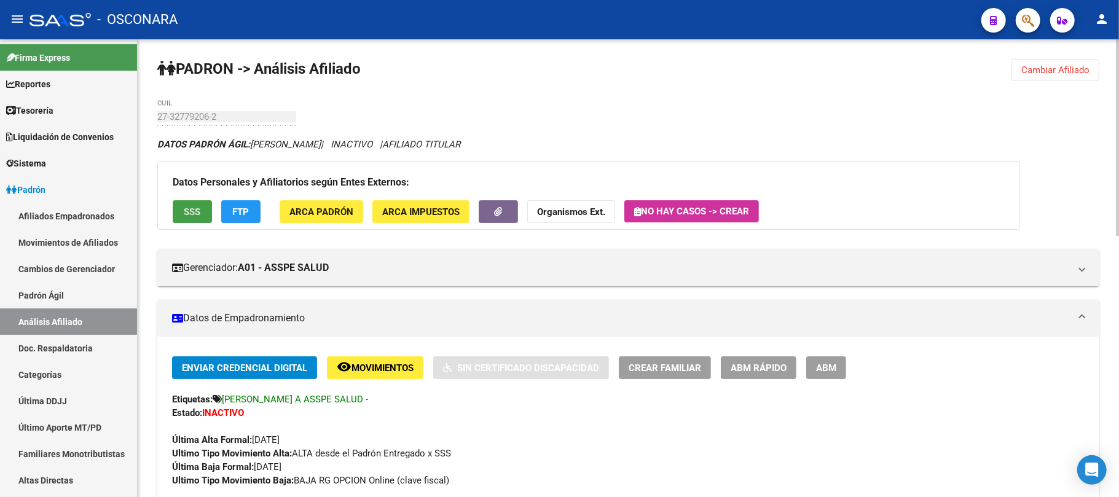
click at [204, 214] on button "SSS" at bounding box center [192, 211] width 39 height 23
